Goal: Task Accomplishment & Management: Use online tool/utility

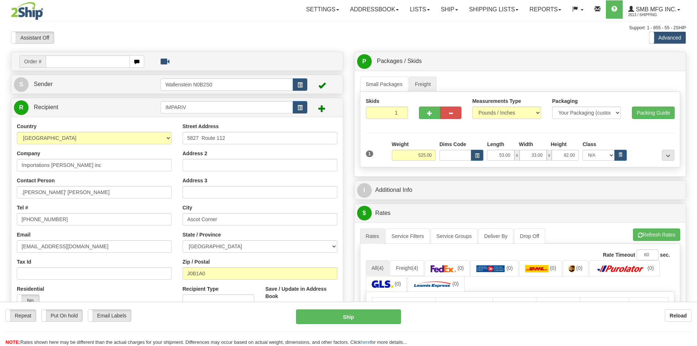
select select "QC"
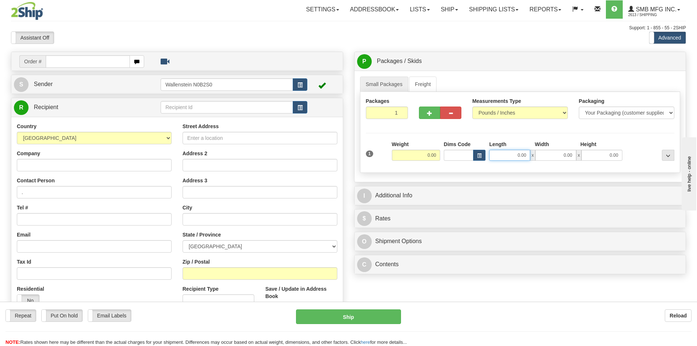
click at [515, 158] on input "0.00" at bounding box center [509, 155] width 41 height 11
type input "53.00"
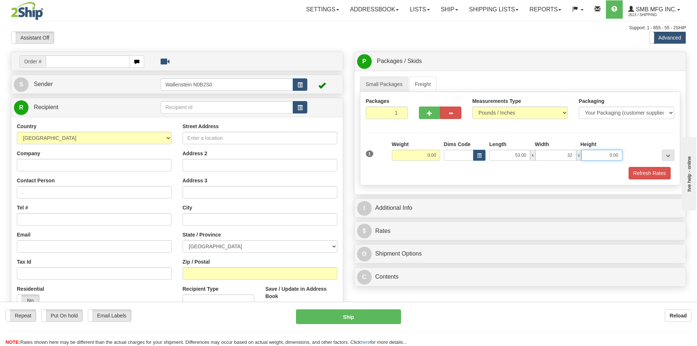
type input "32.00"
type input "83.00"
click at [420, 85] on link "Freight" at bounding box center [423, 83] width 28 height 15
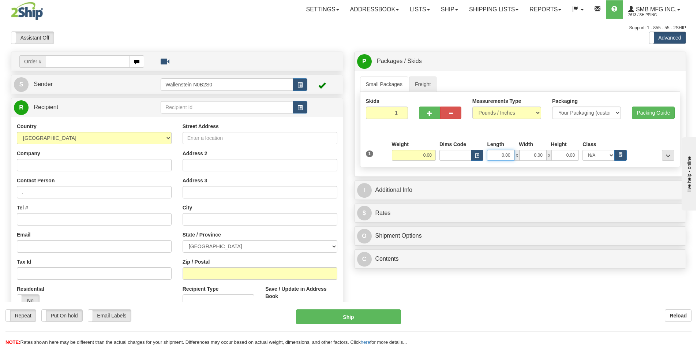
click at [501, 155] on input "0.00" at bounding box center [500, 155] width 27 height 11
type input "53.00"
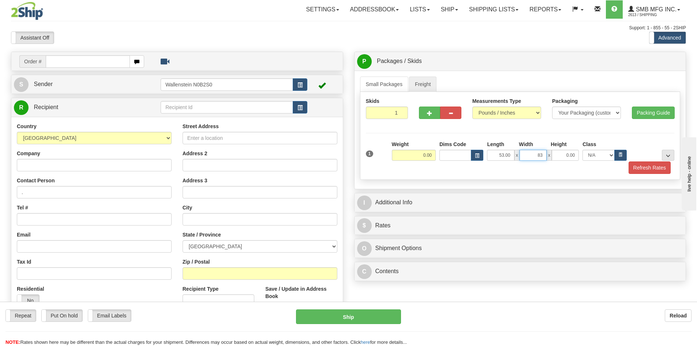
type input "8"
type input "32.00"
click at [560, 154] on input "0.00" at bounding box center [564, 155] width 27 height 11
type input "83.00"
click at [417, 155] on input "0.00" at bounding box center [414, 155] width 44 height 11
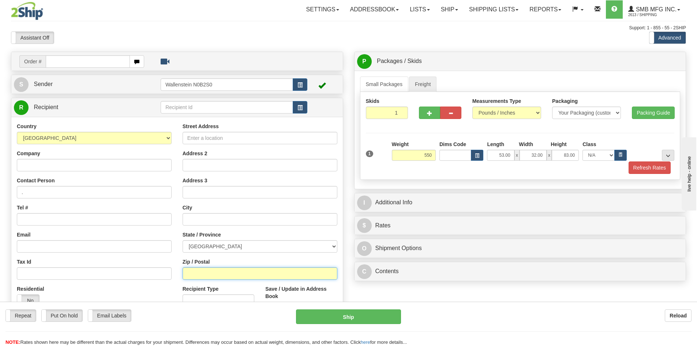
type input "550.00"
click at [229, 272] on input "Zip / Postal" at bounding box center [259, 273] width 155 height 12
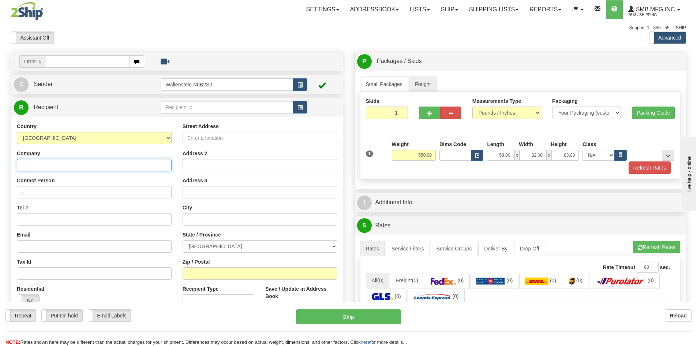
click at [64, 164] on input "Company" at bounding box center [94, 165] width 155 height 12
paste input "Importations [PERSON_NAME]"
type input "Importations [PERSON_NAME]"
click at [61, 187] on input "." at bounding box center [94, 192] width 155 height 12
paste input "[PERSON_NAME]' [PERSON_NAME]"
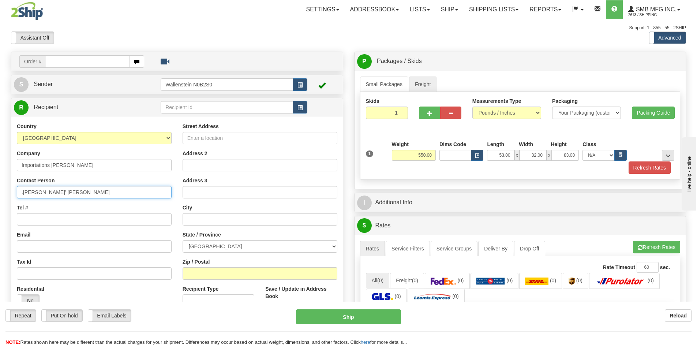
click at [23, 194] on input ".[PERSON_NAME]' [PERSON_NAME]" at bounding box center [94, 192] width 155 height 12
click at [37, 193] on input "[PERSON_NAME]' [PERSON_NAME]" at bounding box center [94, 192] width 155 height 12
type input "[PERSON_NAME]' [PERSON_NAME]"
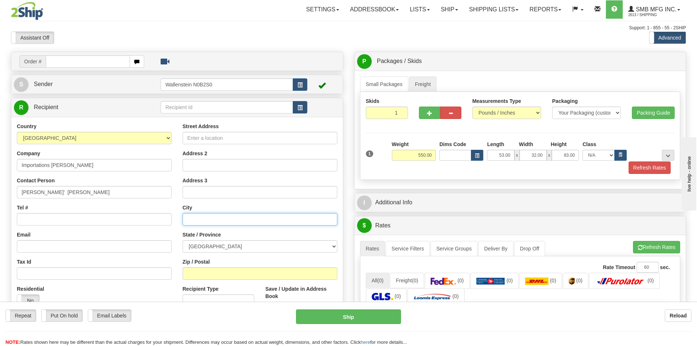
click at [187, 221] on input "text" at bounding box center [259, 219] width 155 height 12
click at [215, 213] on input "text" at bounding box center [259, 219] width 155 height 12
paste input "Ascot Corner"
type input "Ascot Corner"
click at [246, 246] on select "[GEOGRAPHIC_DATA] [GEOGRAPHIC_DATA] [GEOGRAPHIC_DATA] [GEOGRAPHIC_DATA] [GEOGRA…" at bounding box center [259, 246] width 155 height 12
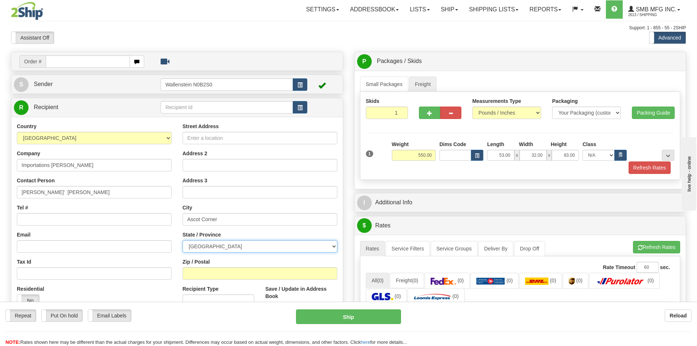
select select "QC"
click at [182, 240] on select "[GEOGRAPHIC_DATA] [GEOGRAPHIC_DATA] [GEOGRAPHIC_DATA] [GEOGRAPHIC_DATA] [GEOGRA…" at bounding box center [259, 246] width 155 height 12
click at [219, 133] on input "Street Address" at bounding box center [259, 138] width 155 height 12
paste input "5827 Route 112"
type input "5827 Route 112"
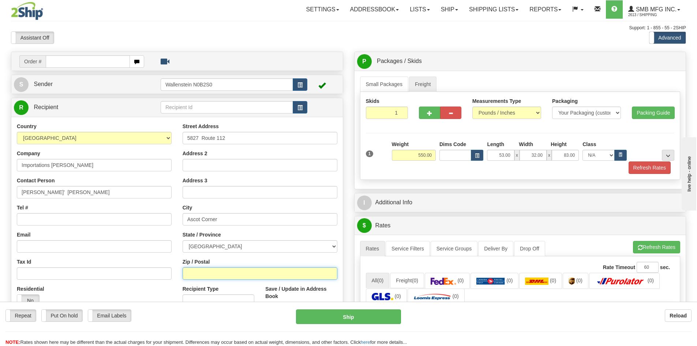
click at [226, 273] on input "Zip / Postal" at bounding box center [259, 273] width 155 height 12
paste input "J0B1A0"
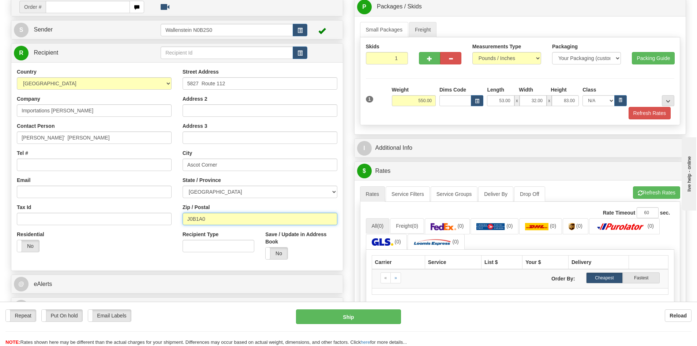
scroll to position [37, 0]
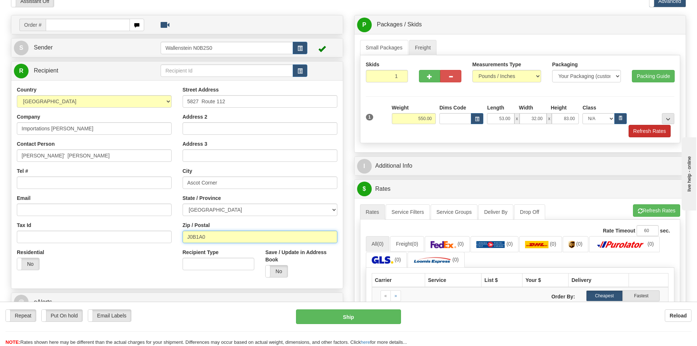
type input "J0B1A0"
click at [638, 131] on button "Refresh Rates" at bounding box center [649, 131] width 42 height 12
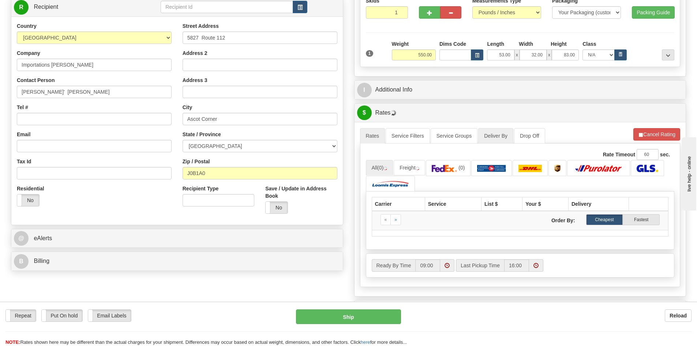
scroll to position [110, 0]
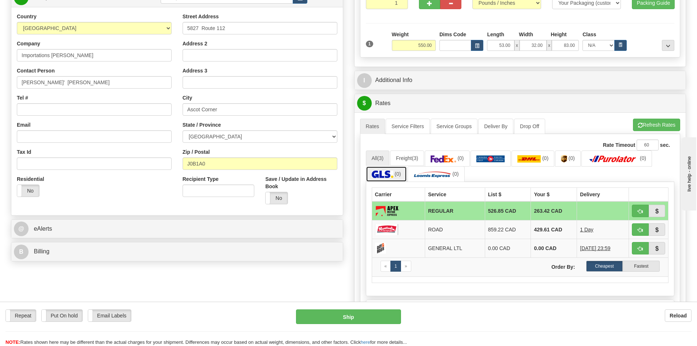
click at [397, 172] on span "(0)" at bounding box center [398, 174] width 6 height 6
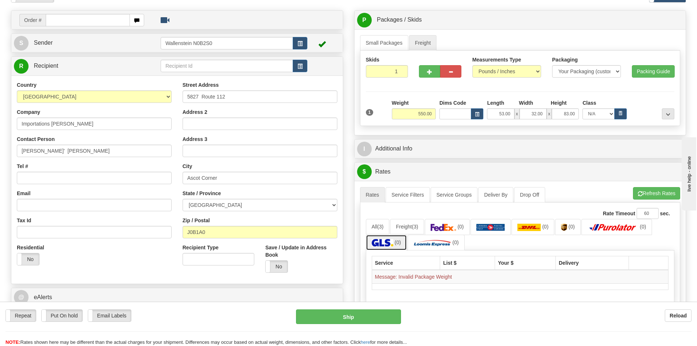
scroll to position [37, 0]
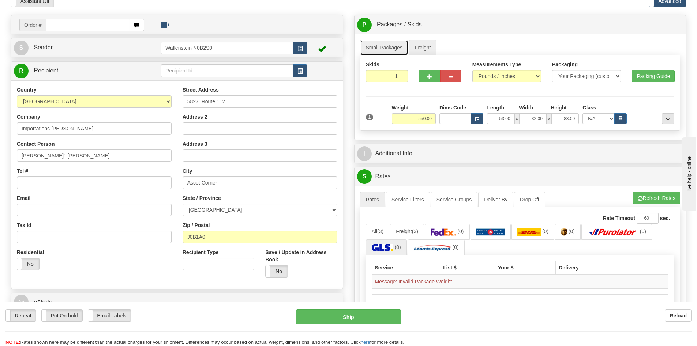
click at [392, 46] on link "Small Packages" at bounding box center [384, 47] width 48 height 15
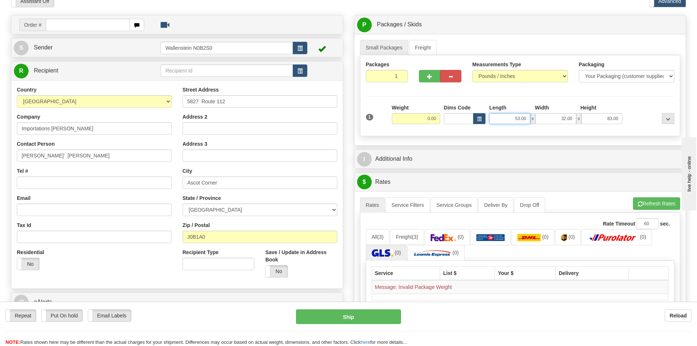
drag, startPoint x: 519, startPoint y: 121, endPoint x: 525, endPoint y: 119, distance: 6.9
click at [525, 119] on input "53.00" at bounding box center [509, 118] width 41 height 11
drag, startPoint x: 513, startPoint y: 119, endPoint x: 524, endPoint y: 119, distance: 10.6
click at [524, 119] on input "53.00" at bounding box center [509, 118] width 41 height 11
type input "0.00"
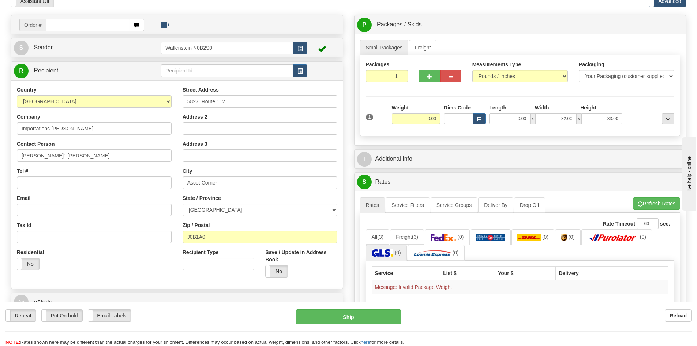
click at [532, 118] on span "x" at bounding box center [532, 118] width 5 height 11
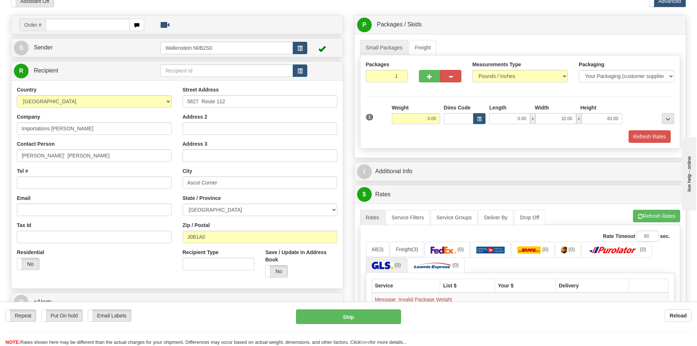
click at [578, 120] on span "x" at bounding box center [578, 118] width 5 height 11
click at [578, 117] on span "x" at bounding box center [578, 118] width 5 height 11
drag, startPoint x: 559, startPoint y: 118, endPoint x: 572, endPoint y: 118, distance: 12.4
click at [572, 118] on input "32.00" at bounding box center [555, 118] width 41 height 11
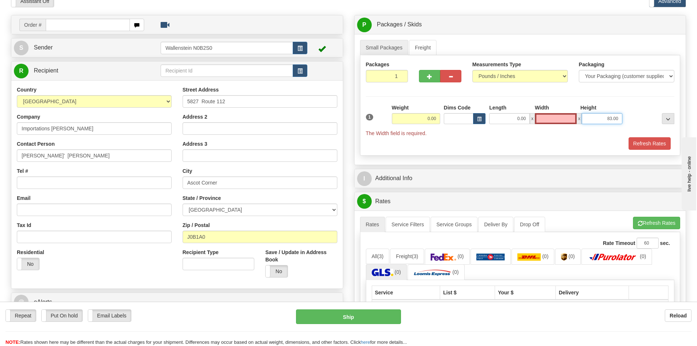
type input "0.00"
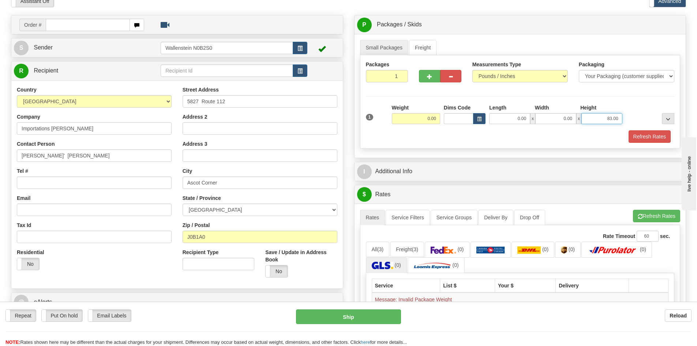
drag, startPoint x: 604, startPoint y: 118, endPoint x: 628, endPoint y: 118, distance: 23.4
click at [628, 118] on div "1 Weight 0.00 Dims Code 0.00" at bounding box center [520, 117] width 312 height 26
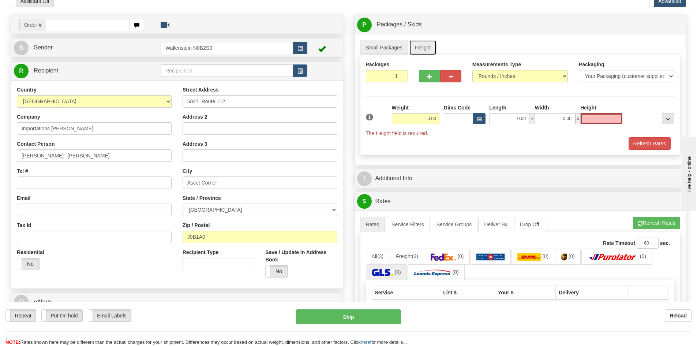
type input "0.00"
click at [422, 49] on link "Freight" at bounding box center [423, 47] width 28 height 15
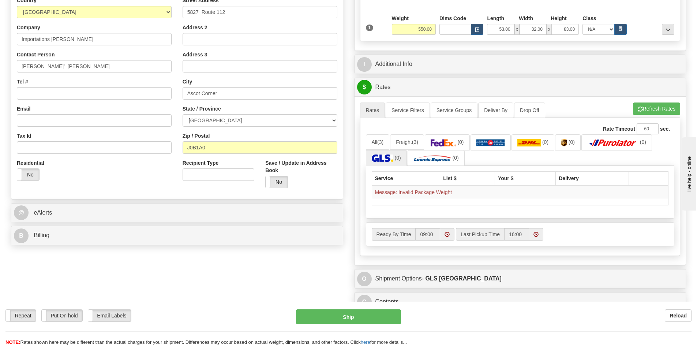
scroll to position [146, 0]
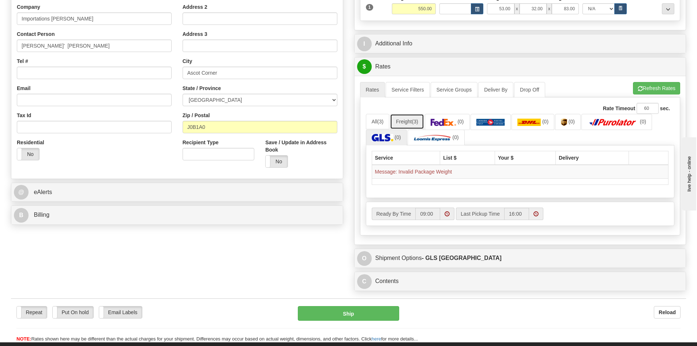
click at [410, 122] on link "Freight (3)" at bounding box center [407, 121] width 34 height 15
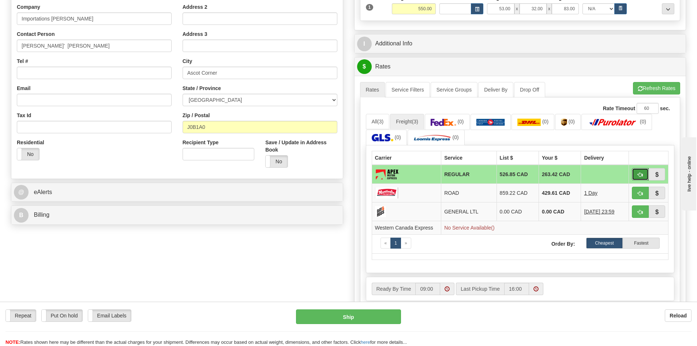
click at [643, 177] on button "button" at bounding box center [640, 174] width 17 height 12
type input "REGULAR"
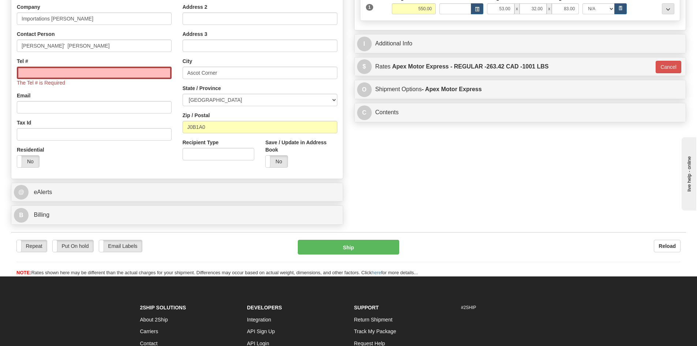
scroll to position [110, 0]
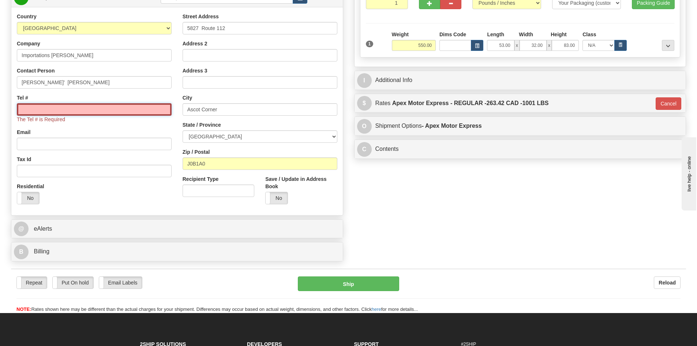
click at [112, 108] on input "Tel #" at bounding box center [94, 109] width 155 height 12
paste input "[PHONE_NUMBER]"
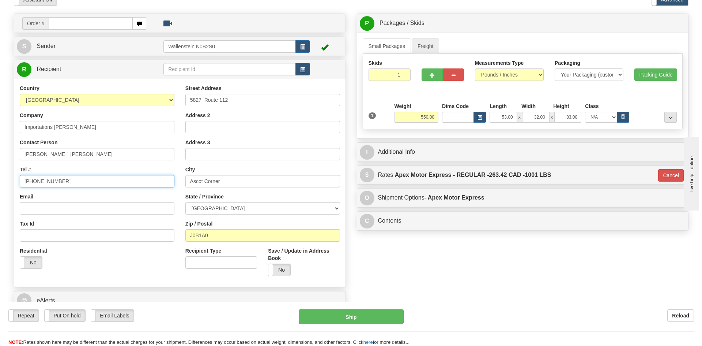
scroll to position [37, 0]
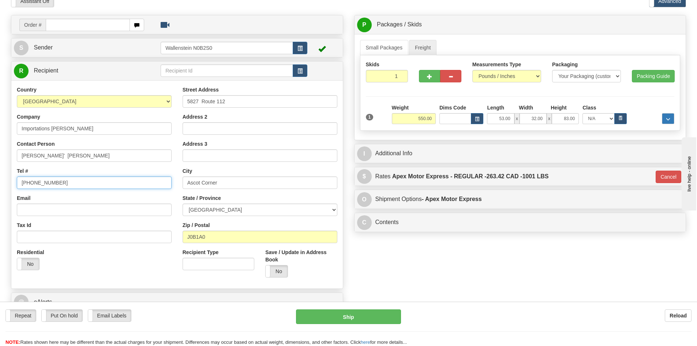
type input "[PHONE_NUMBER]"
click at [666, 116] on button "..." at bounding box center [668, 118] width 12 height 11
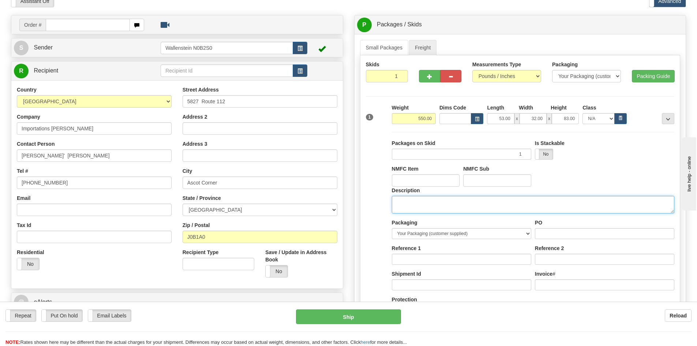
click at [411, 208] on textarea "Description" at bounding box center [533, 205] width 282 height 18
click at [412, 203] on textarea "Farm SUpply" at bounding box center [533, 205] width 282 height 18
type textarea "Farm Supply"
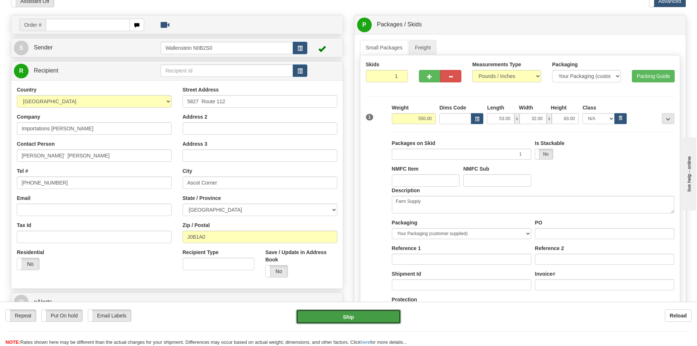
click at [367, 319] on button "Ship" at bounding box center [348, 316] width 105 height 15
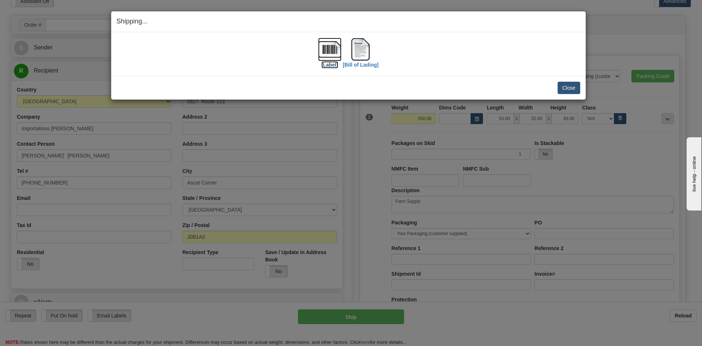
click at [331, 65] on label "[Label]" at bounding box center [329, 64] width 17 height 7
click at [372, 65] on label "[Bill of Lading]" at bounding box center [361, 64] width 36 height 7
click at [562, 87] on button "Close" at bounding box center [569, 88] width 23 height 12
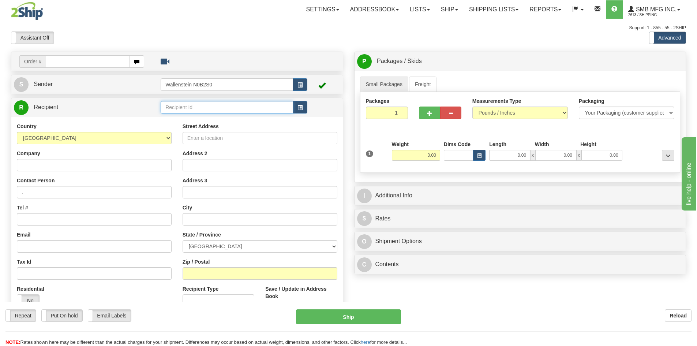
click at [223, 109] on input "text" at bounding box center [227, 107] width 132 height 12
type input "r"
type input "impa"
drag, startPoint x: 223, startPoint y: 109, endPoint x: 148, endPoint y: 106, distance: 75.0
click at [148, 106] on tr "R Recipient impa" at bounding box center [177, 107] width 326 height 15
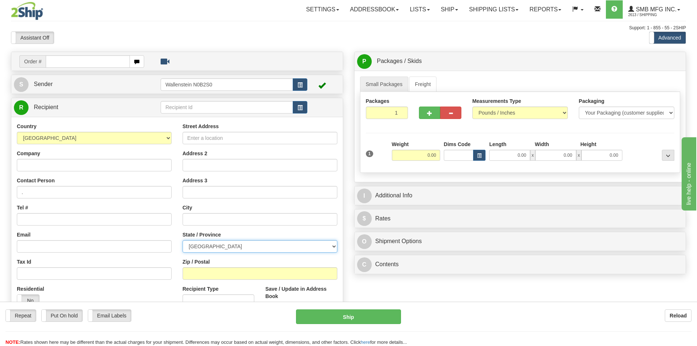
click at [216, 249] on select "[GEOGRAPHIC_DATA] [GEOGRAPHIC_DATA] [GEOGRAPHIC_DATA] [GEOGRAPHIC_DATA] [GEOGRA…" at bounding box center [259, 246] width 155 height 12
select select "QC"
click at [182, 240] on select "[GEOGRAPHIC_DATA] [GEOGRAPHIC_DATA] [GEOGRAPHIC_DATA] [GEOGRAPHIC_DATA] [GEOGRA…" at bounding box center [259, 246] width 155 height 12
click at [200, 278] on input "Zip / Postal" at bounding box center [259, 273] width 155 height 12
paste input "J0B1A0"
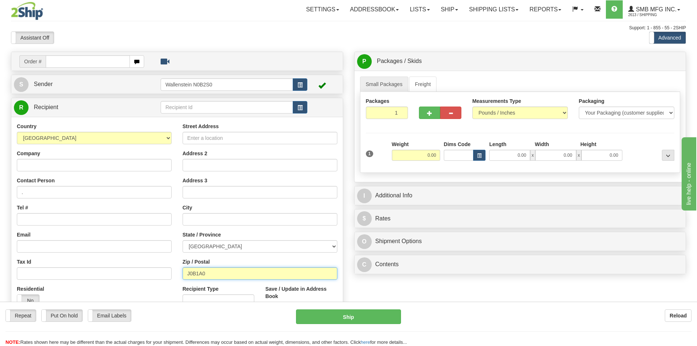
type input "J0B1A0"
click at [514, 155] on input "0.00" at bounding box center [509, 155] width 41 height 11
type input "0.00"
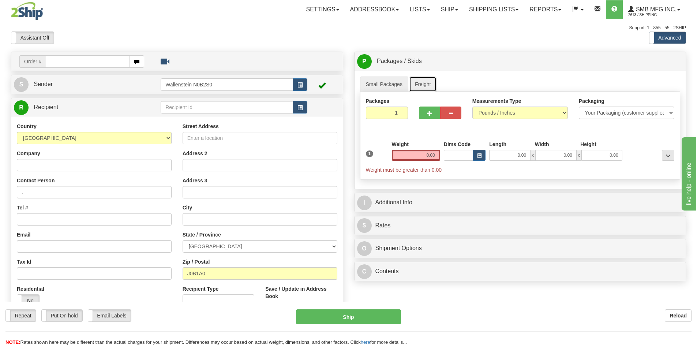
click at [422, 84] on link "Freight" at bounding box center [423, 83] width 28 height 15
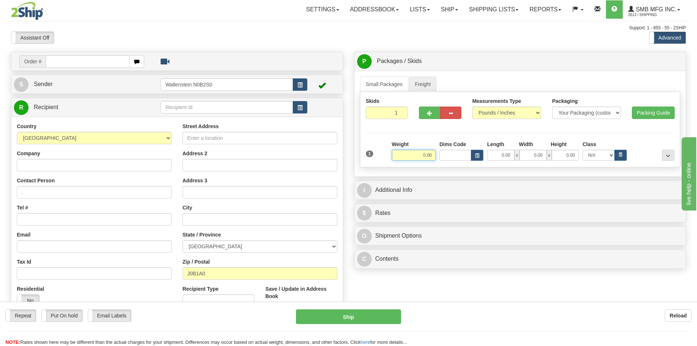
click at [421, 157] on input "0.00" at bounding box center [414, 155] width 44 height 11
type input "550.00"
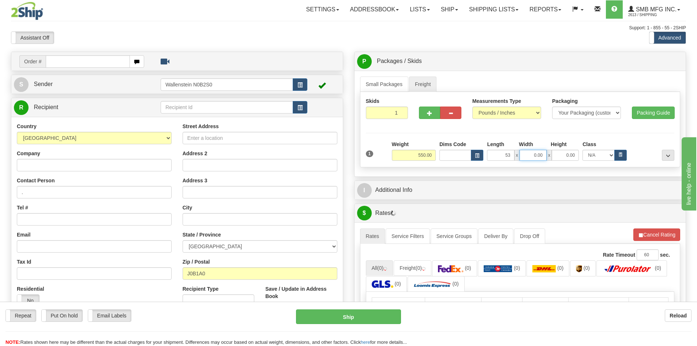
type input "53.00"
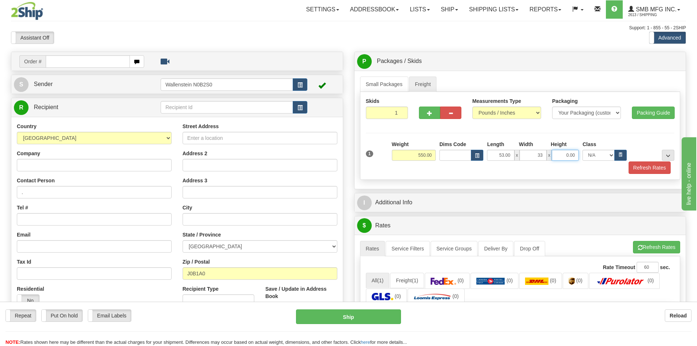
type input "33.00"
type input "83.00"
click at [645, 162] on button "Refresh Rates" at bounding box center [649, 167] width 42 height 12
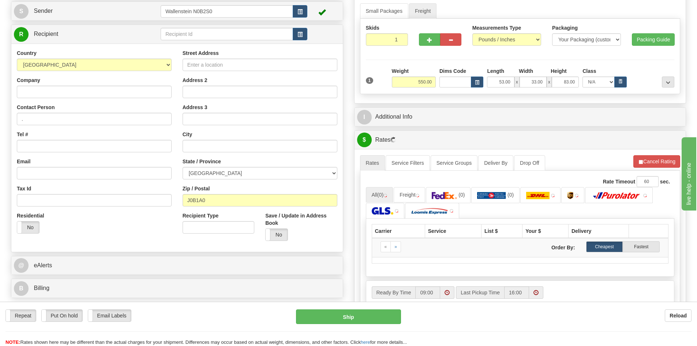
scroll to position [110, 0]
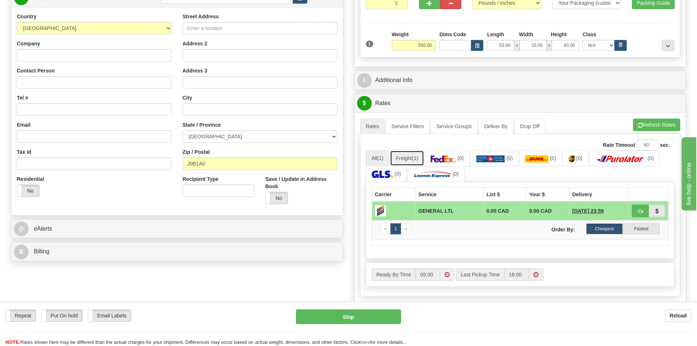
click at [418, 158] on span "(1)" at bounding box center [415, 158] width 6 height 6
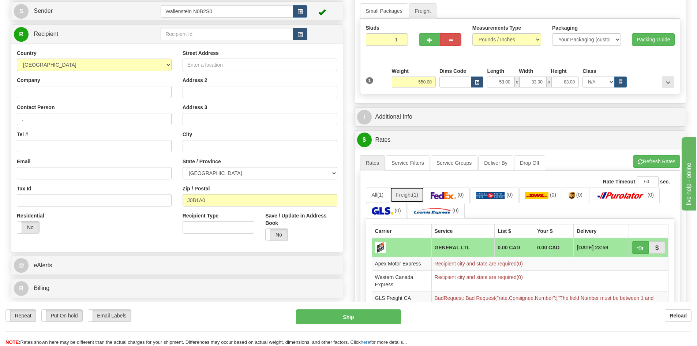
scroll to position [37, 0]
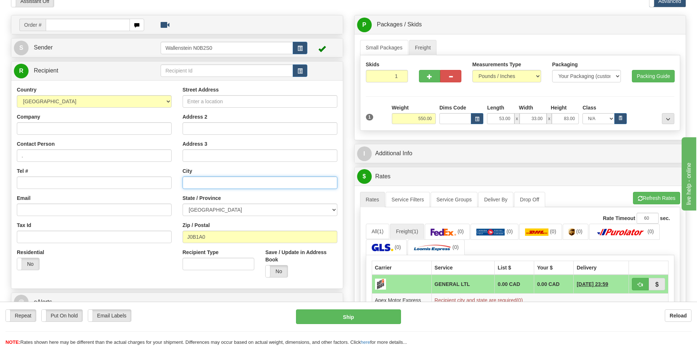
click at [193, 178] on input "text" at bounding box center [259, 182] width 155 height 12
paste input "Ascot Corner"
type input "Ascot Corner"
click at [644, 198] on button "Refresh Rates" at bounding box center [656, 198] width 47 height 12
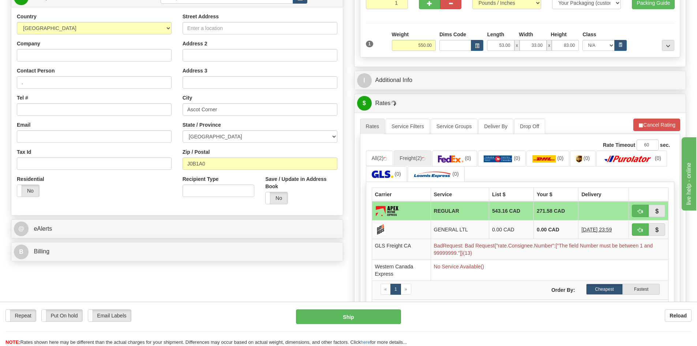
scroll to position [73, 0]
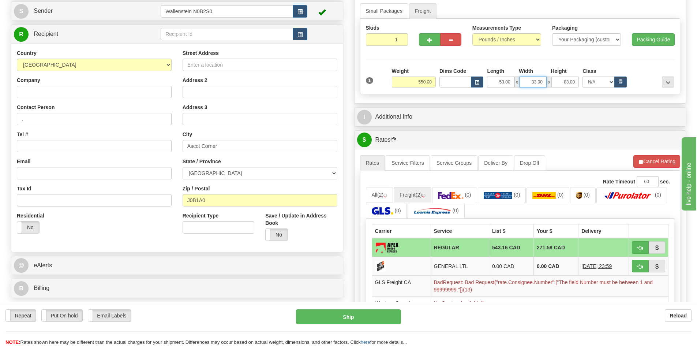
click at [536, 84] on input "33.00" at bounding box center [532, 81] width 27 height 11
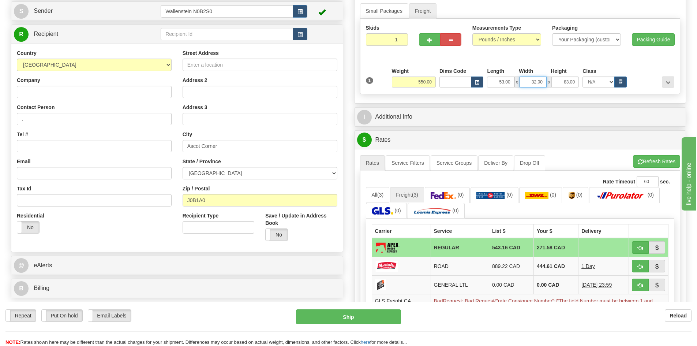
type input "32.00"
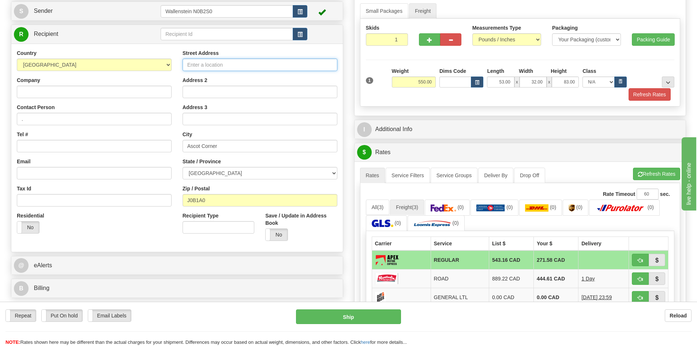
click at [215, 64] on input "Street Address" at bounding box center [259, 65] width 155 height 12
paste input "5827 Route 112"
type input "5827 Route 112"
click at [651, 171] on button "Refresh Rates" at bounding box center [656, 173] width 47 height 12
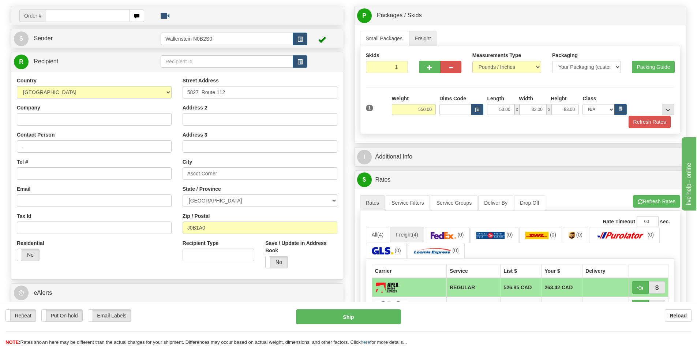
scroll to position [0, 0]
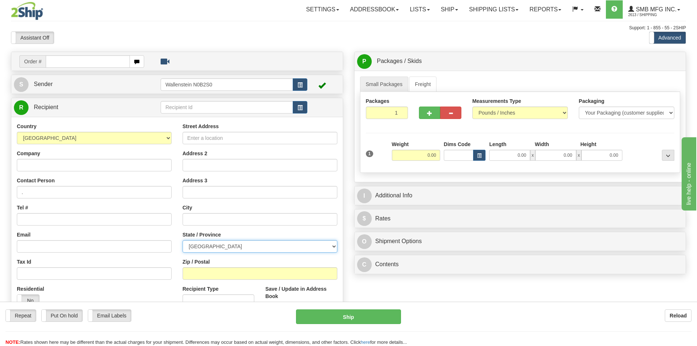
click at [228, 248] on select "[GEOGRAPHIC_DATA] [GEOGRAPHIC_DATA] [GEOGRAPHIC_DATA] [GEOGRAPHIC_DATA] [GEOGRA…" at bounding box center [259, 246] width 155 height 12
select select "QC"
click at [182, 240] on select "[GEOGRAPHIC_DATA] [GEOGRAPHIC_DATA] [GEOGRAPHIC_DATA] [GEOGRAPHIC_DATA] [GEOGRA…" at bounding box center [259, 246] width 155 height 12
click at [94, 165] on input "Company" at bounding box center [94, 165] width 155 height 12
paste input "Equipements G.D.L. Ltee"
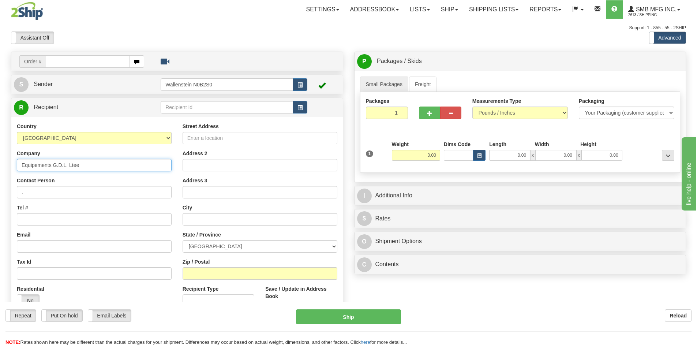
drag, startPoint x: 93, startPoint y: 163, endPoint x: -14, endPoint y: 159, distance: 106.8
click at [0, 159] on html "Training Course Close Toggle navigation Settings Shipping Preferences New Sende…" at bounding box center [348, 173] width 697 height 346
type input "Equipements G.D.L. Ltee"
click at [222, 108] on input "text" at bounding box center [227, 107] width 132 height 12
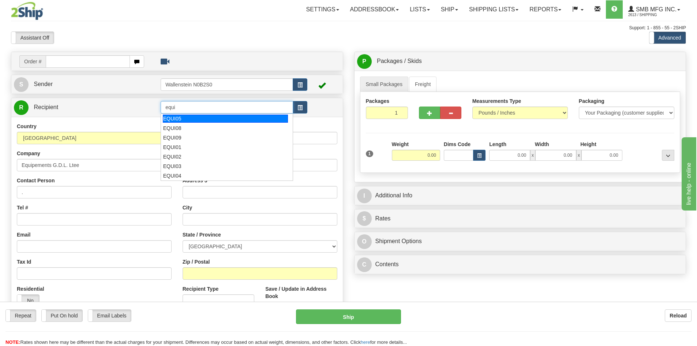
click at [212, 117] on div "EQUI05" at bounding box center [225, 118] width 125 height 8
type input "EQUI05"
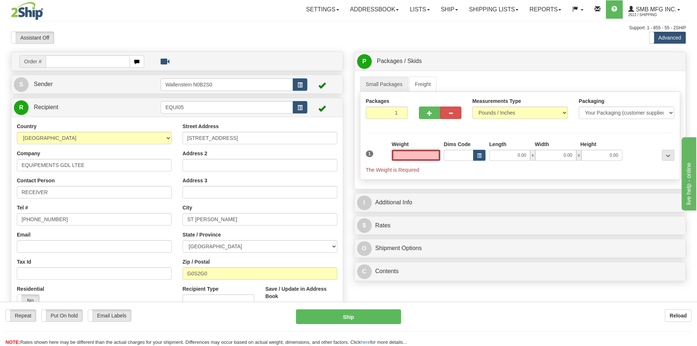
type input "0.00"
click at [432, 86] on link "Freight" at bounding box center [423, 83] width 28 height 15
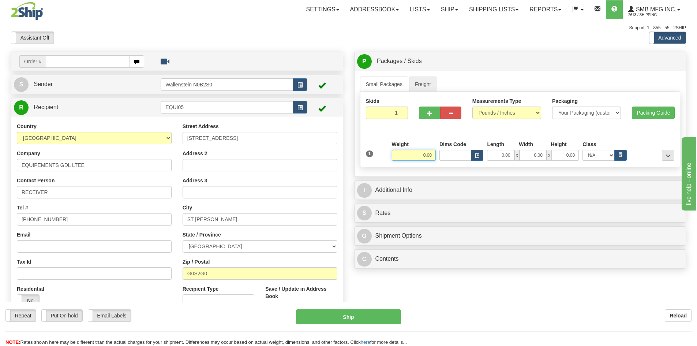
click at [421, 158] on input "0.00" at bounding box center [414, 155] width 44 height 11
type input "5"
type input "575.00"
click at [493, 155] on input "0.00" at bounding box center [500, 155] width 27 height 11
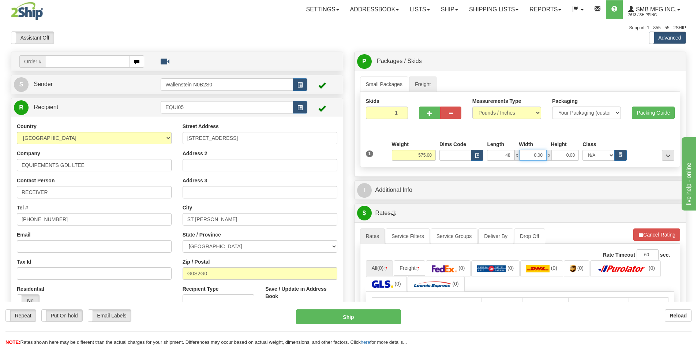
type input "48.00"
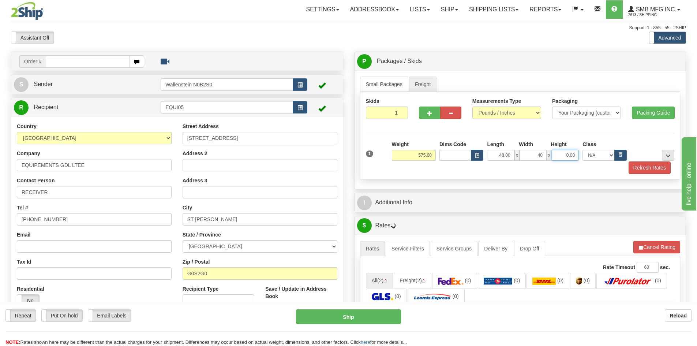
type input "40.00"
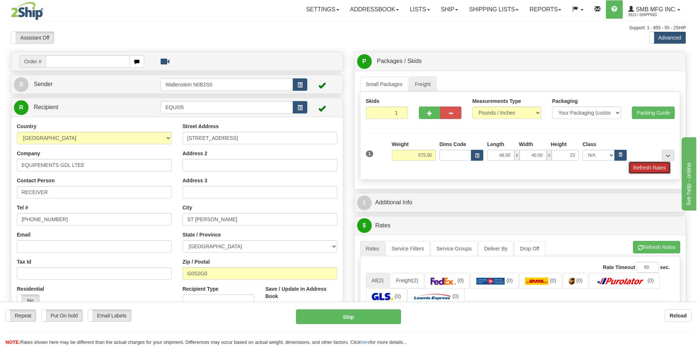
type input "23.00"
click at [659, 169] on button "Refresh Rates" at bounding box center [649, 167] width 42 height 12
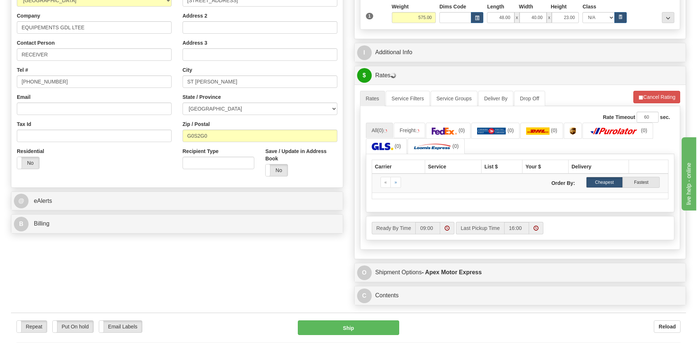
scroll to position [146, 0]
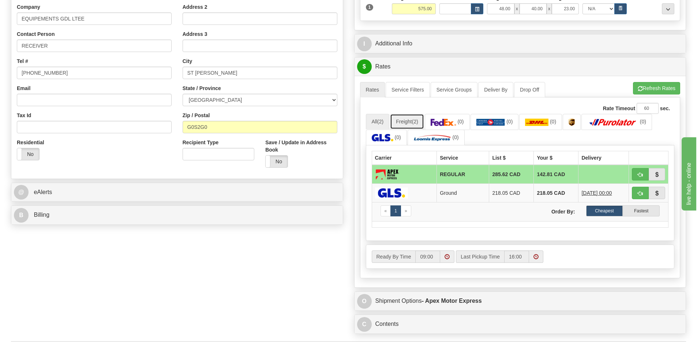
click at [411, 118] on link "Freight (2)" at bounding box center [407, 121] width 34 height 15
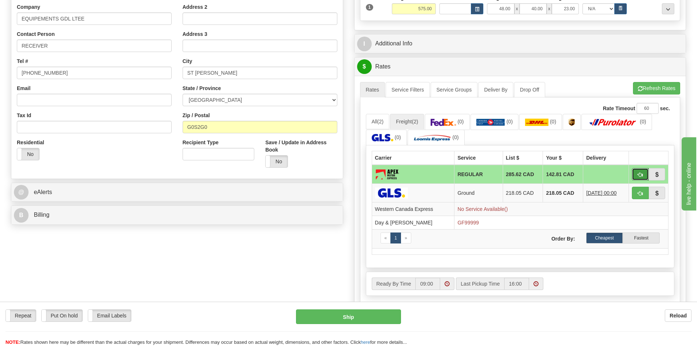
click at [640, 176] on span "button" at bounding box center [639, 174] width 5 height 5
type input "REGULAR"
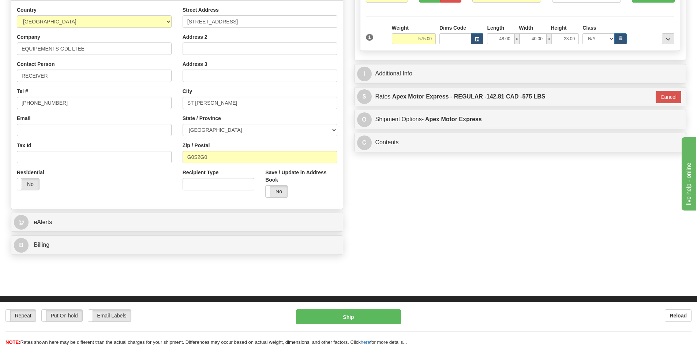
scroll to position [73, 0]
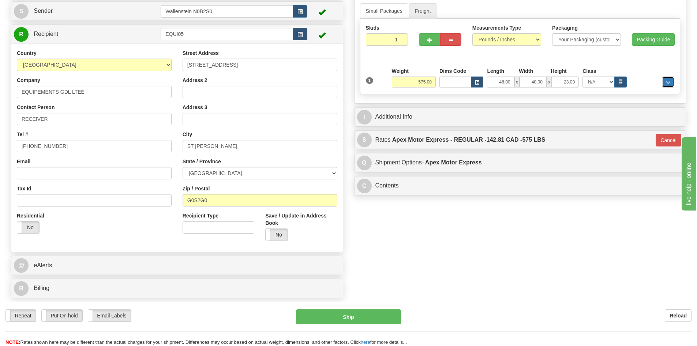
click at [670, 82] on button "..." at bounding box center [668, 81] width 12 height 11
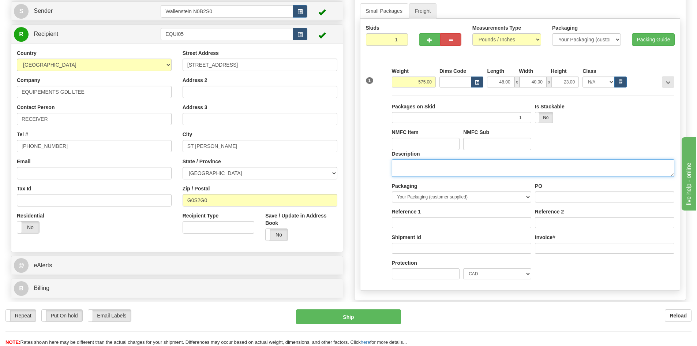
click at [440, 169] on textarea "Description" at bounding box center [533, 168] width 282 height 18
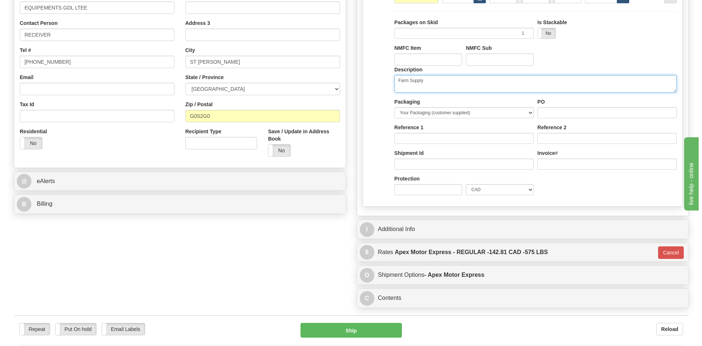
scroll to position [219, 0]
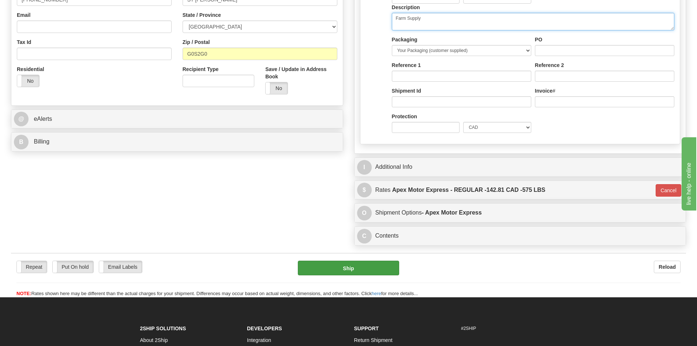
type textarea "Farm Supply"
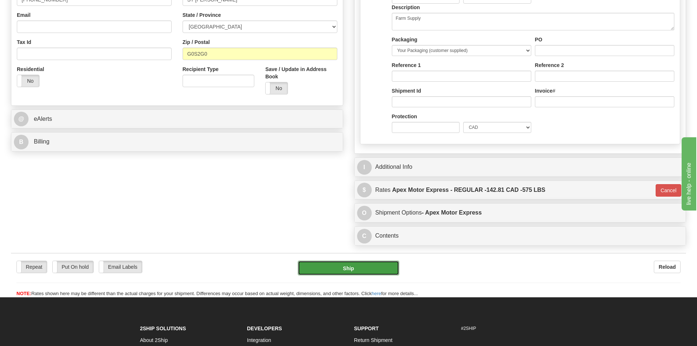
click at [342, 265] on button "Ship" at bounding box center [348, 267] width 101 height 15
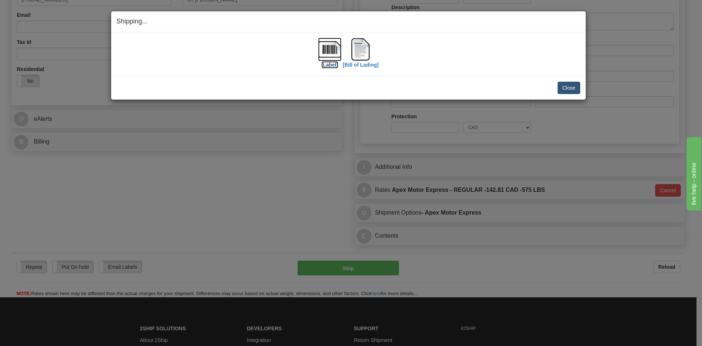
click at [329, 61] on label "[Label]" at bounding box center [329, 64] width 17 height 7
click at [359, 58] on img at bounding box center [360, 49] width 23 height 23
